Goal: Information Seeking & Learning: Learn about a topic

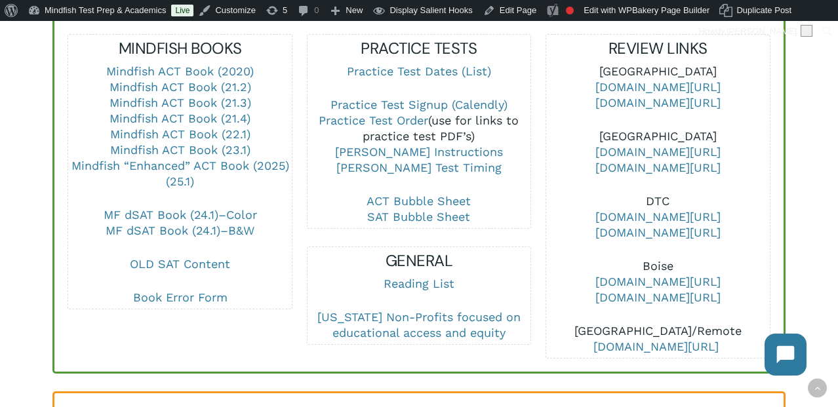
scroll to position [767, 0]
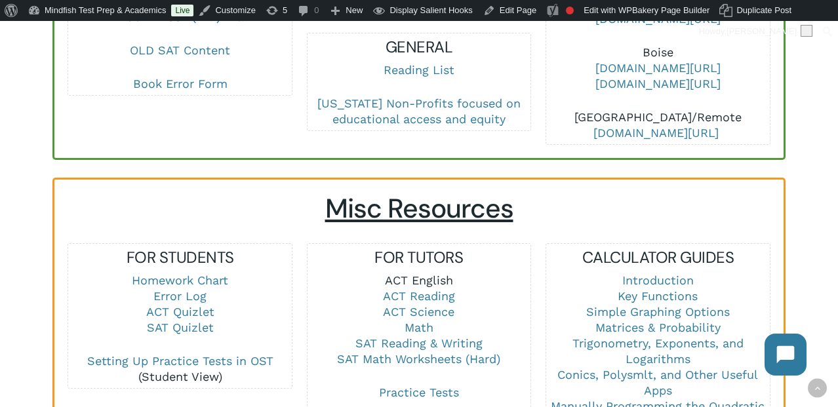
click at [412, 273] on link "ACT English" at bounding box center [419, 280] width 68 height 14
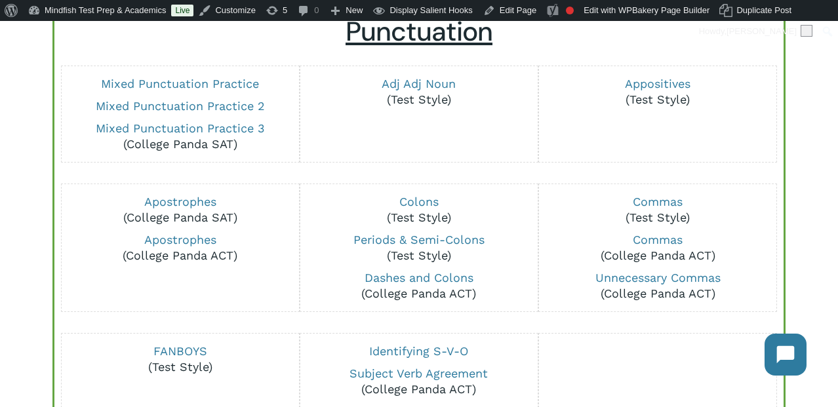
scroll to position [167, 0]
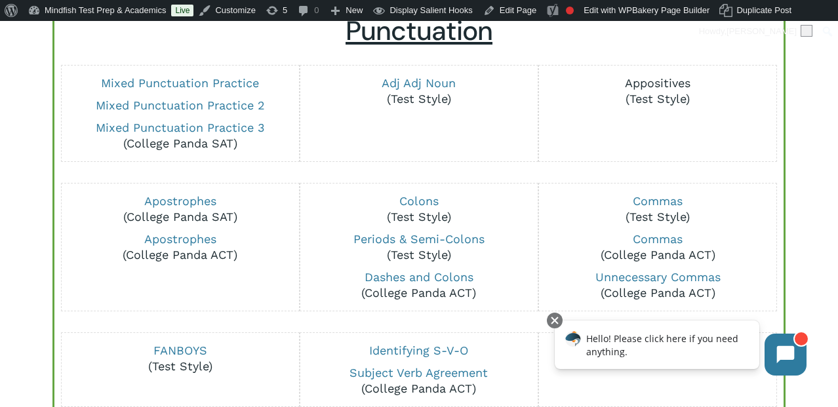
click at [659, 87] on link "Appositives" at bounding box center [658, 83] width 66 height 14
